Goal: Transaction & Acquisition: Purchase product/service

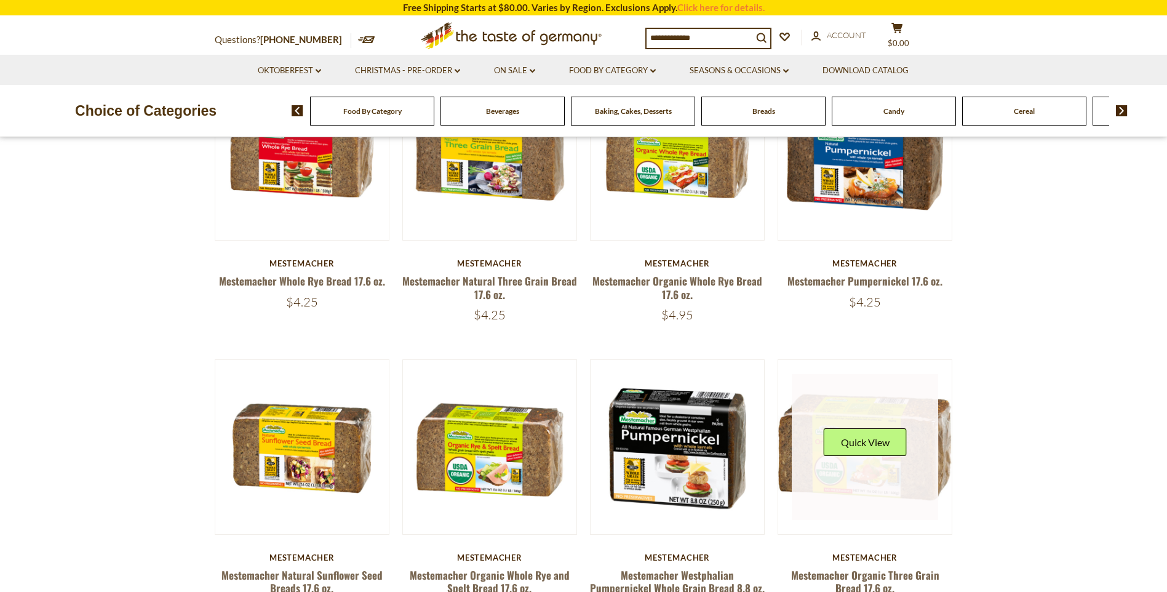
scroll to position [369, 0]
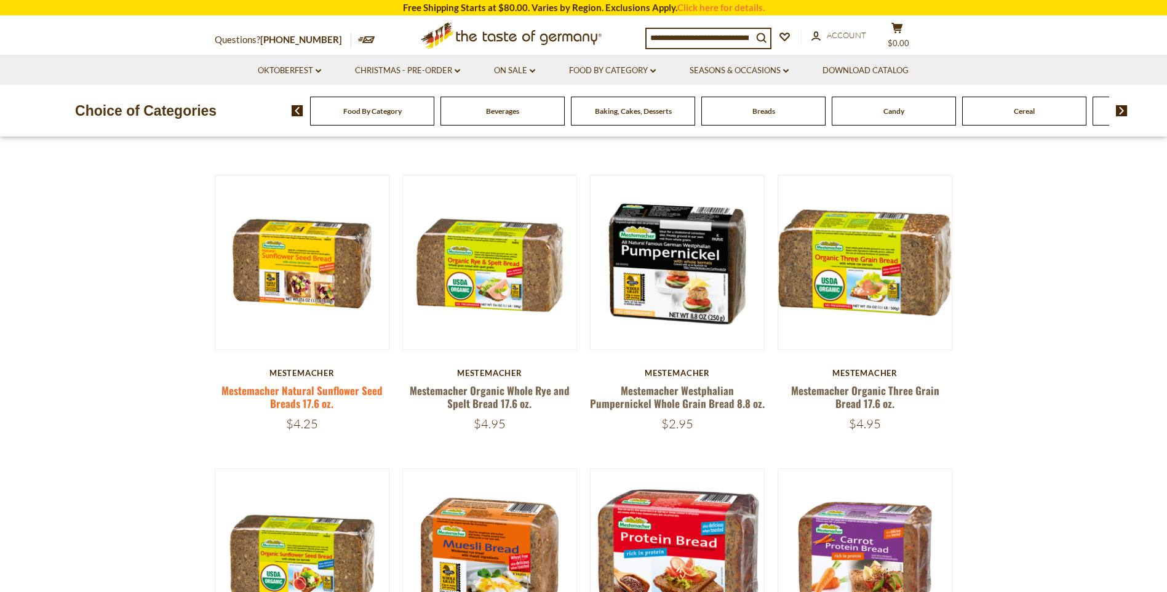
click at [354, 392] on link "Mestemacher Natural Sunflower Seed Breads 17.6 oz." at bounding box center [301, 397] width 161 height 28
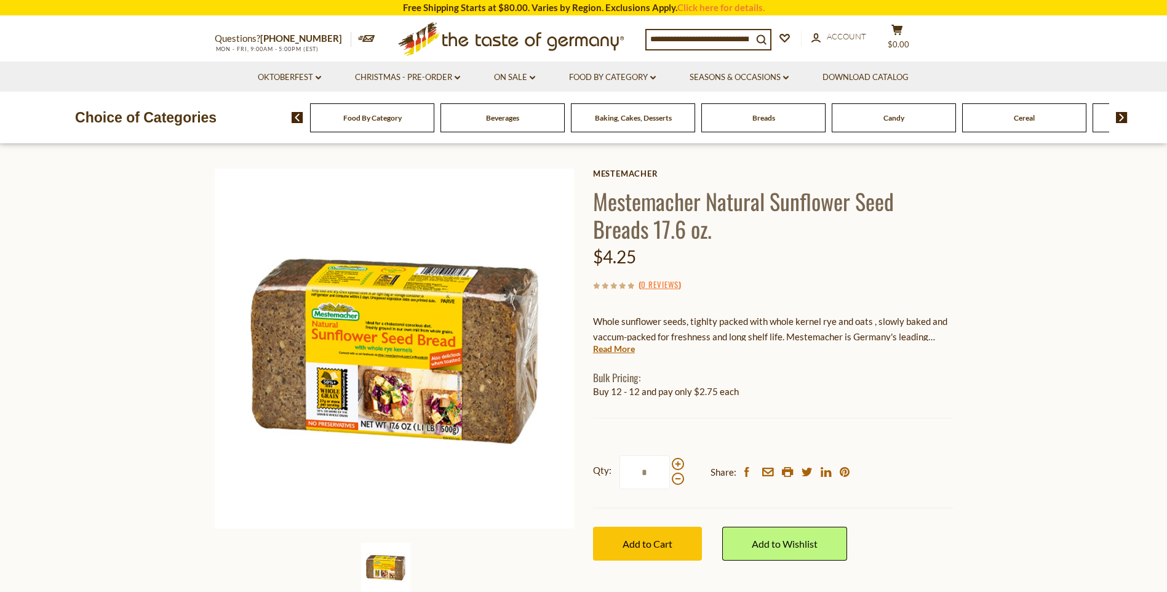
scroll to position [61, 0]
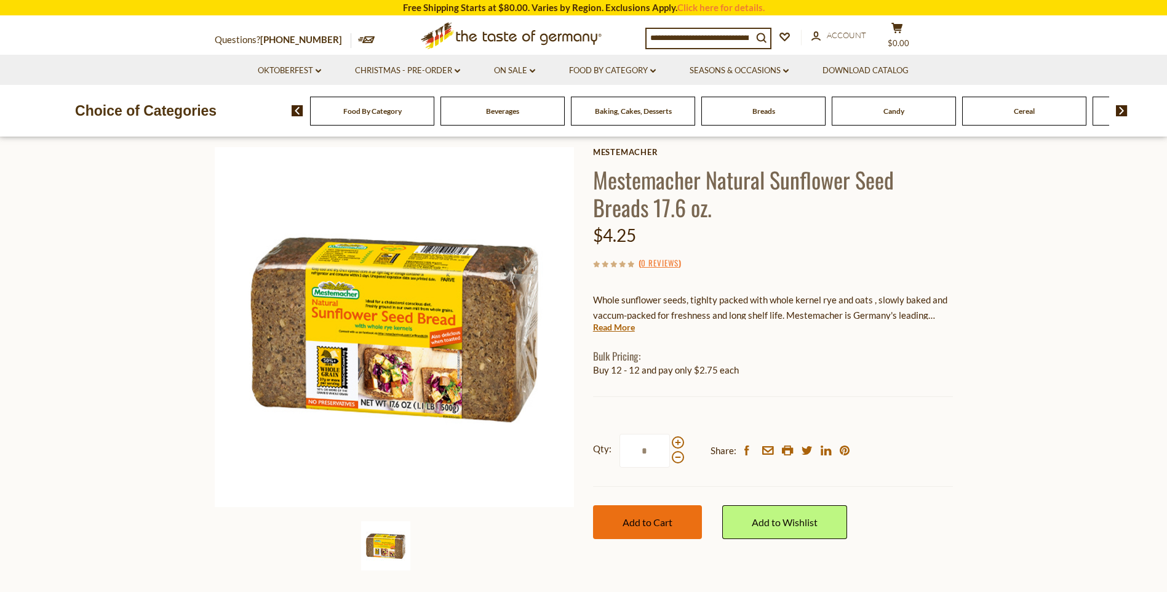
click at [658, 533] on button "Add to Cart" at bounding box center [647, 522] width 109 height 34
click at [675, 440] on span at bounding box center [678, 442] width 12 height 12
click at [670, 440] on input "*" at bounding box center [644, 451] width 50 height 34
click at [675, 440] on span at bounding box center [678, 442] width 12 height 12
click at [670, 440] on input "*" at bounding box center [644, 451] width 50 height 34
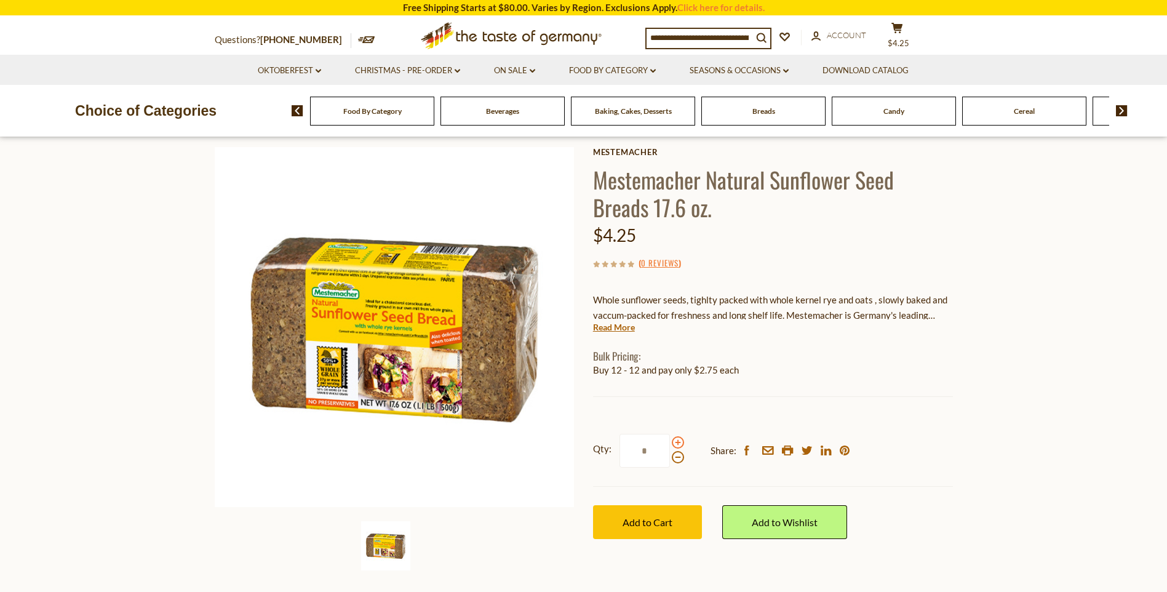
type input "*"
click at [674, 523] on button "Add to Cart" at bounding box center [647, 522] width 109 height 34
click at [886, 68] on link "Download Catalog" at bounding box center [865, 71] width 86 height 14
click at [909, 38] on span "$25.5" at bounding box center [898, 43] width 22 height 10
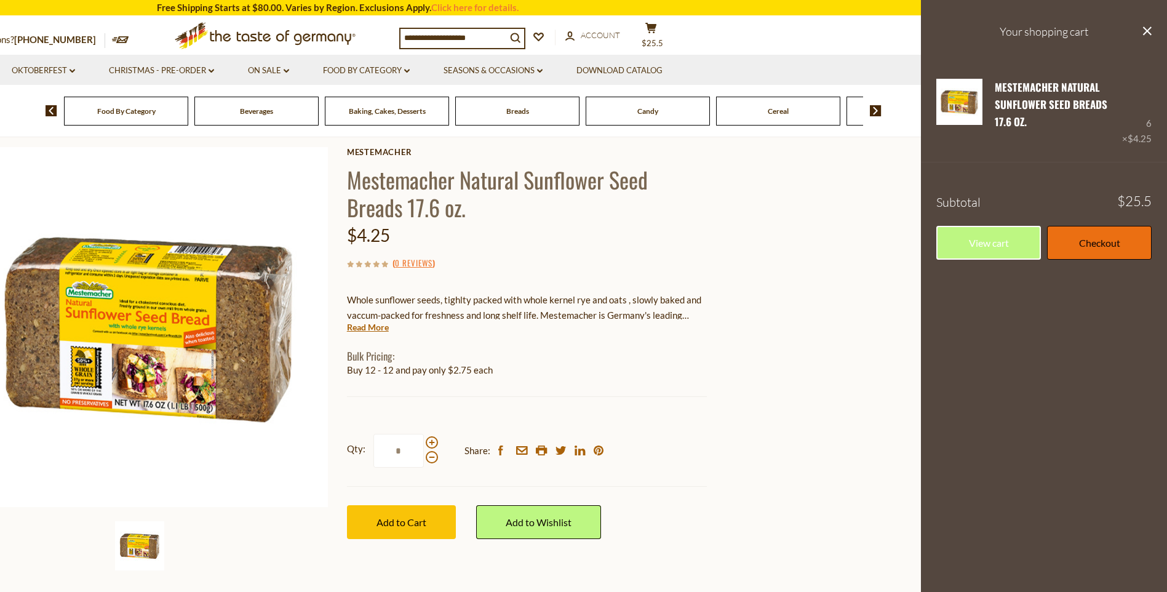
click at [1100, 240] on link "Checkout" at bounding box center [1099, 243] width 105 height 34
